Goal: Information Seeking & Learning: Check status

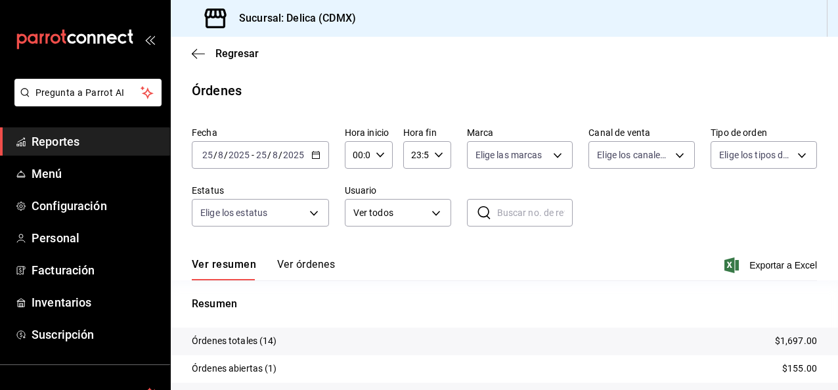
scroll to position [71, 0]
click at [79, 185] on link "Menú" at bounding box center [85, 174] width 170 height 28
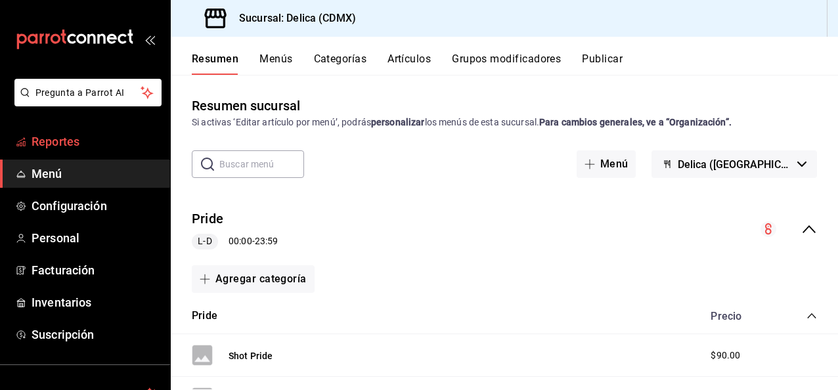
click at [61, 141] on span "Reportes" at bounding box center [96, 142] width 128 height 18
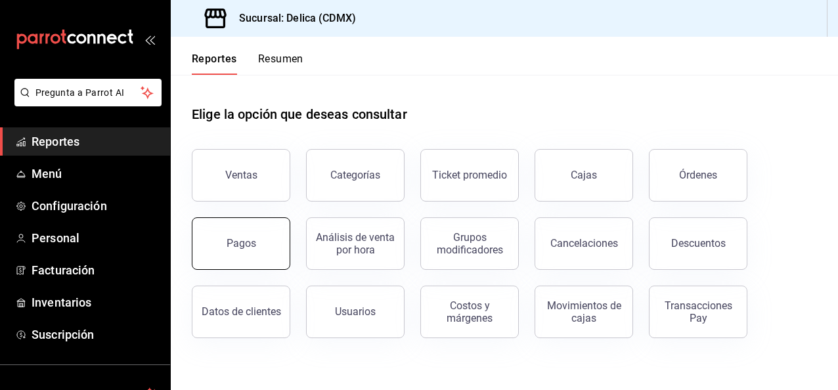
click at [260, 261] on button "Pagos" at bounding box center [241, 243] width 99 height 53
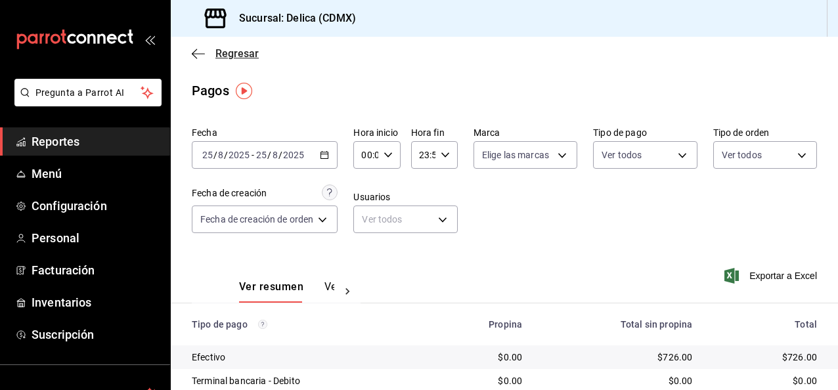
click at [202, 51] on icon "button" at bounding box center [198, 54] width 13 height 12
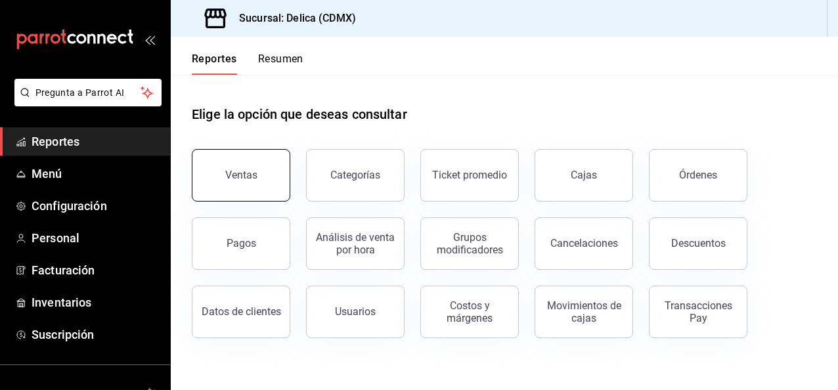
click at [225, 156] on button "Ventas" at bounding box center [241, 175] width 99 height 53
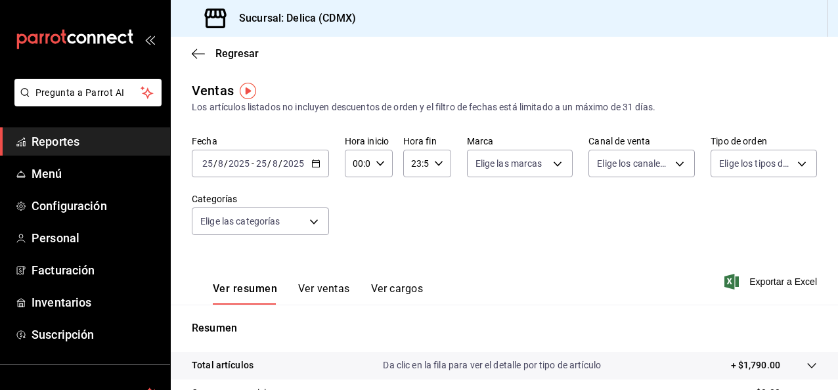
click at [288, 163] on input "2025" at bounding box center [293, 163] width 22 height 11
click at [311, 169] on div "2025-08-25 25 / 8 / 2025 - 2025-08-25 25 / 8 / 2025" at bounding box center [260, 164] width 137 height 28
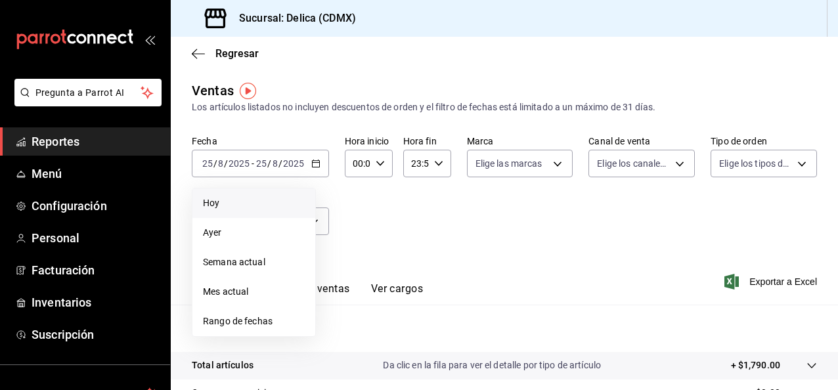
drag, startPoint x: 311, startPoint y: 169, endPoint x: 231, endPoint y: 210, distance: 90.2
click at [231, 210] on li "Hoy" at bounding box center [253, 203] width 123 height 30
